Goal: Information Seeking & Learning: Learn about a topic

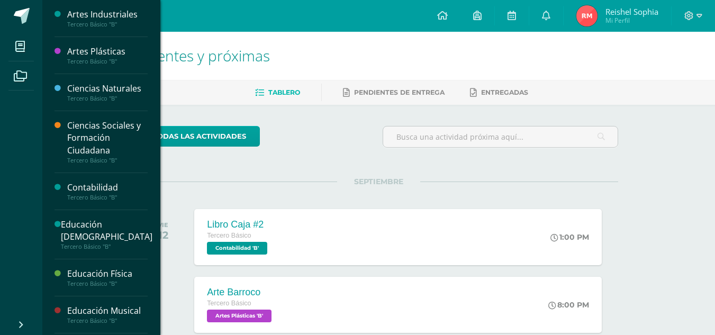
click at [126, 29] on div "Artes Industriales Tercero Básico "B"" at bounding box center [100, 18] width 93 height 37
click at [120, 21] on div "Artes Industriales" at bounding box center [107, 14] width 80 height 12
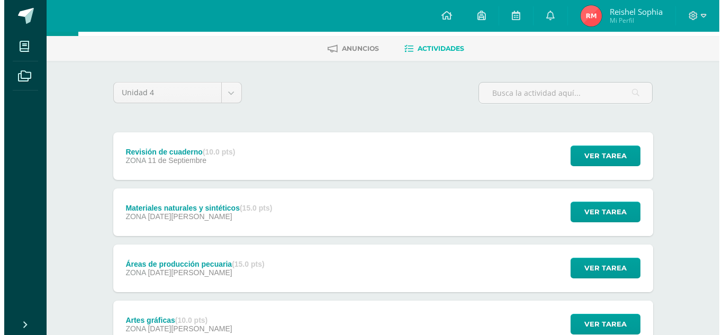
scroll to position [45, 0]
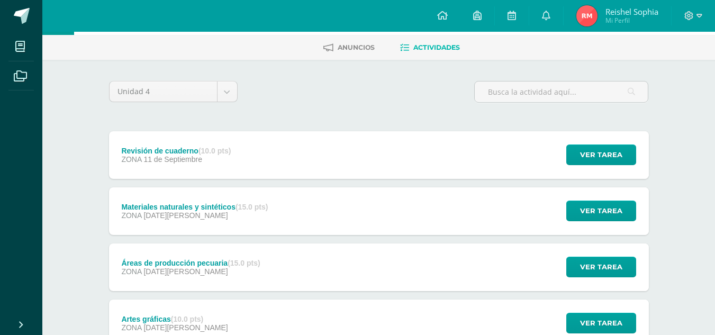
click at [312, 230] on div "Materiales naturales y sintéticos (15.0 pts) ZONA [DATE][PERSON_NAME] Ver tarea…" at bounding box center [379, 211] width 540 height 48
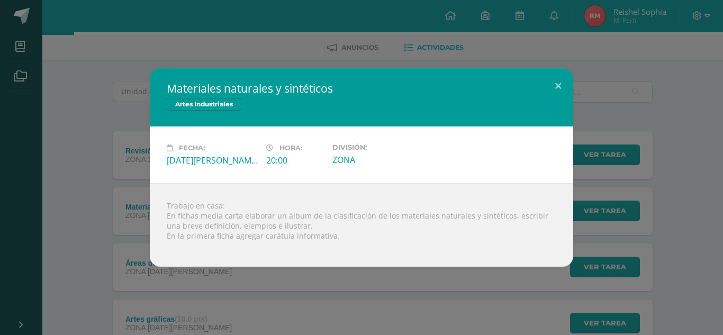
click at [522, 276] on div "Materiales naturales y sintéticos Artes Industriales Fecha: [DATE][PERSON_NAME]…" at bounding box center [361, 167] width 723 height 335
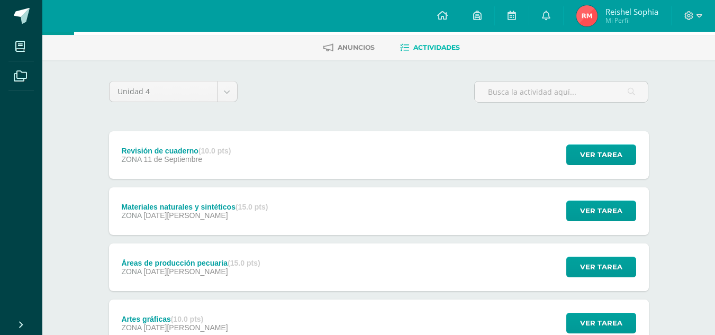
click at [400, 216] on div "Materiales naturales y sintéticos (15.0 pts) ZONA [DATE][PERSON_NAME] Ver tarea…" at bounding box center [379, 211] width 540 height 48
